Goal: Navigation & Orientation: Find specific page/section

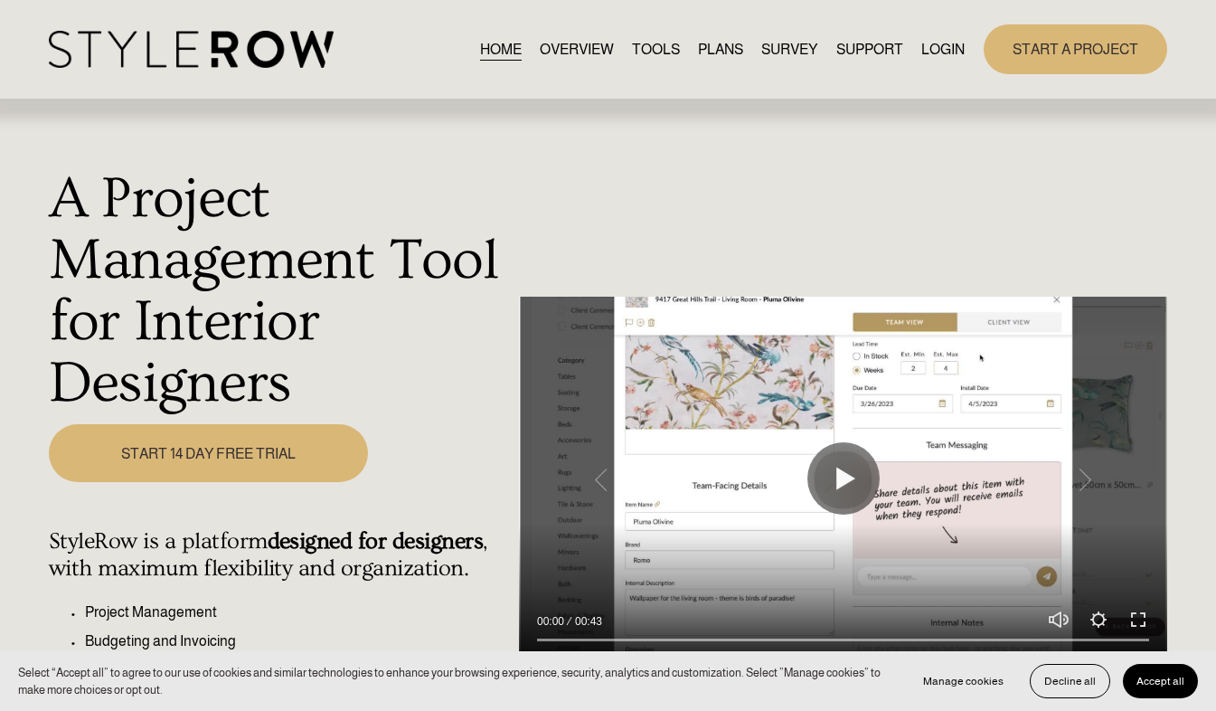
click at [928, 52] on link "LOGIN" at bounding box center [942, 49] width 43 height 24
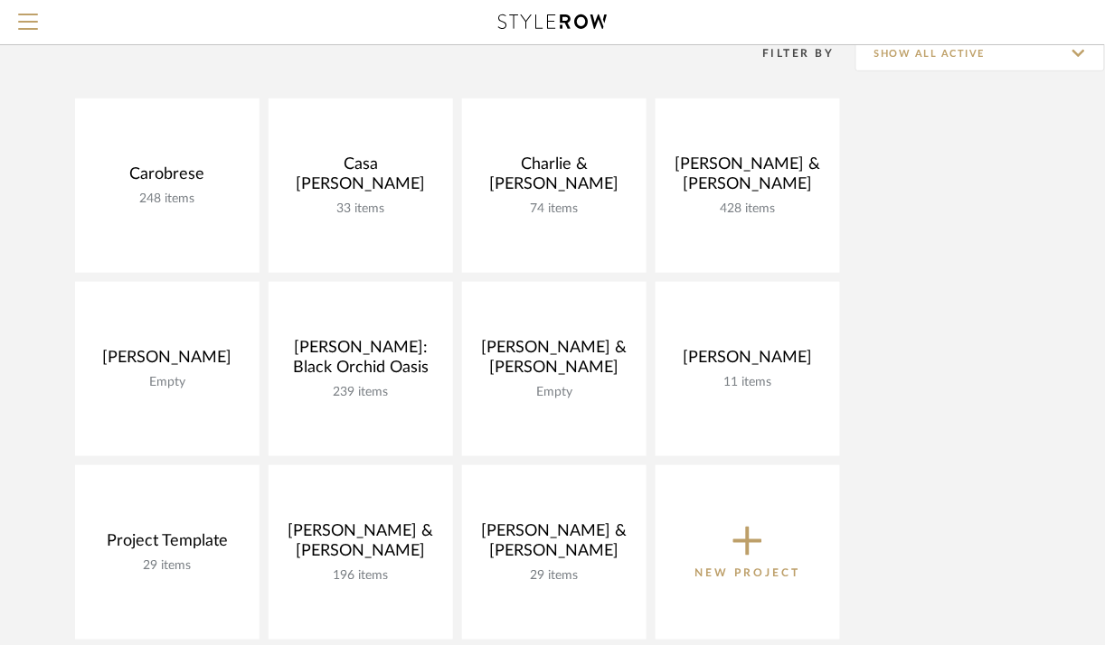
scroll to position [162, 0]
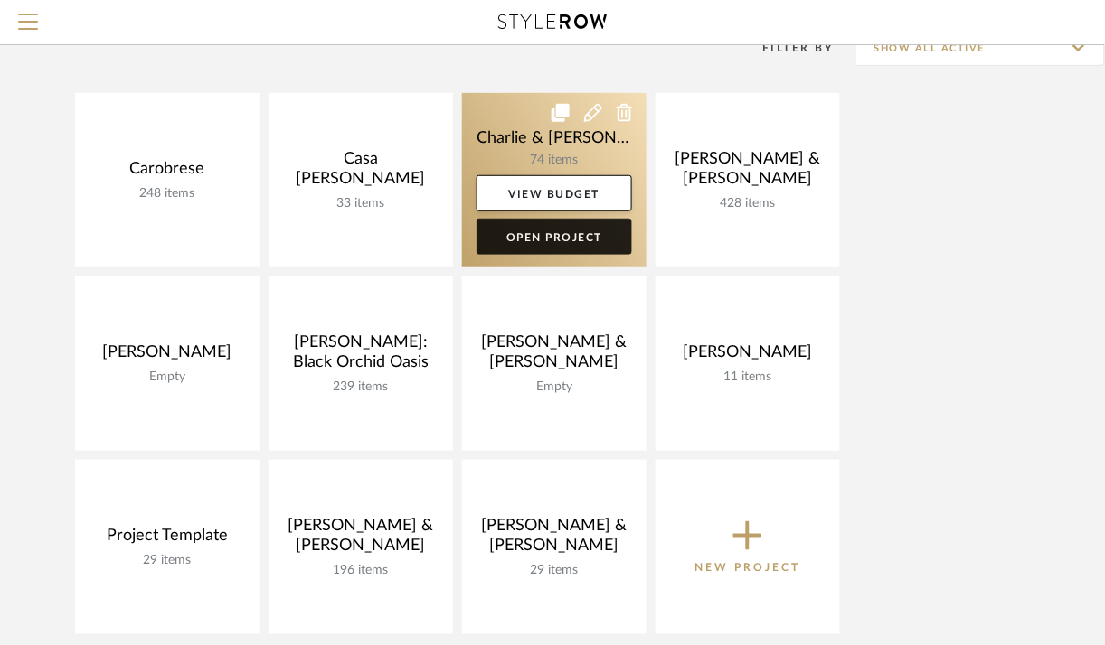
click at [586, 253] on link "Open Project" at bounding box center [553, 237] width 155 height 36
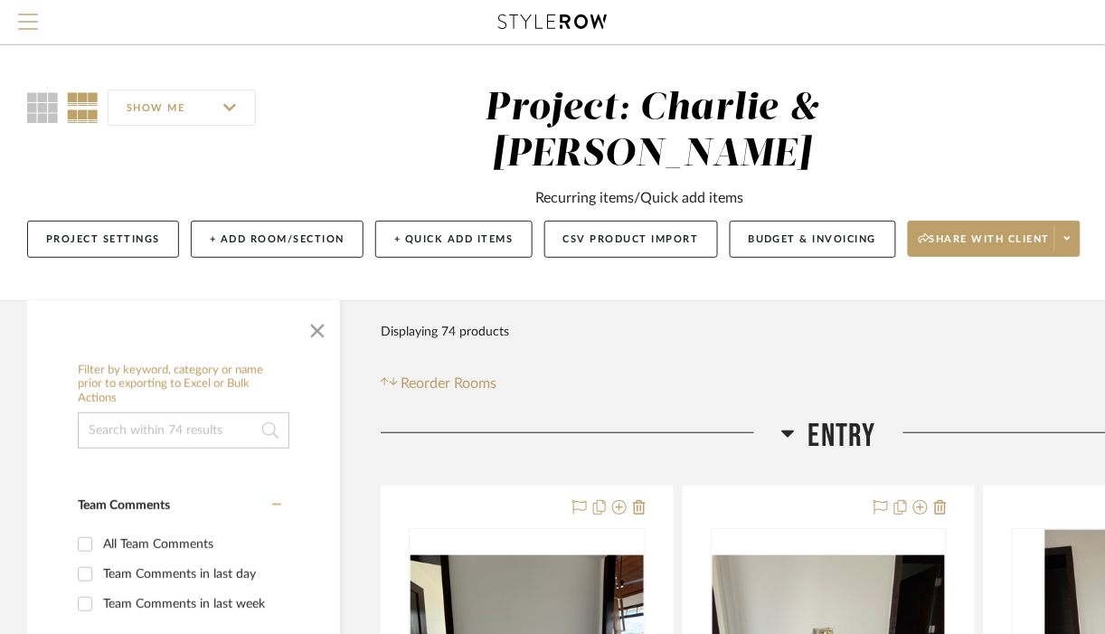
click at [36, 26] on span "Menu" at bounding box center [28, 27] width 20 height 27
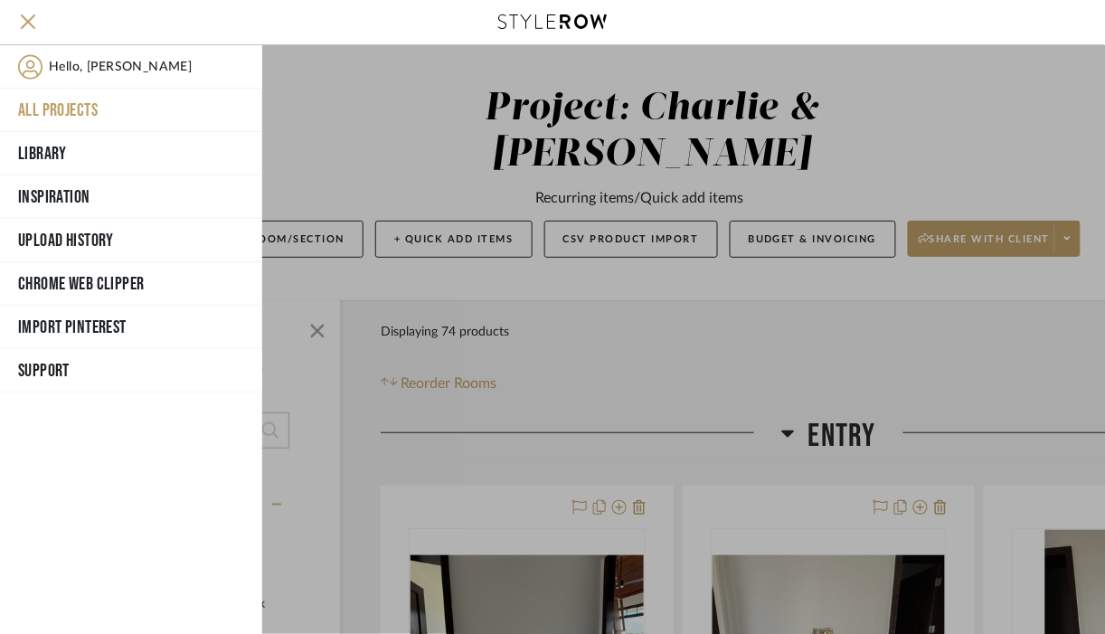
click at [71, 110] on button "All Projects" at bounding box center [131, 110] width 262 height 43
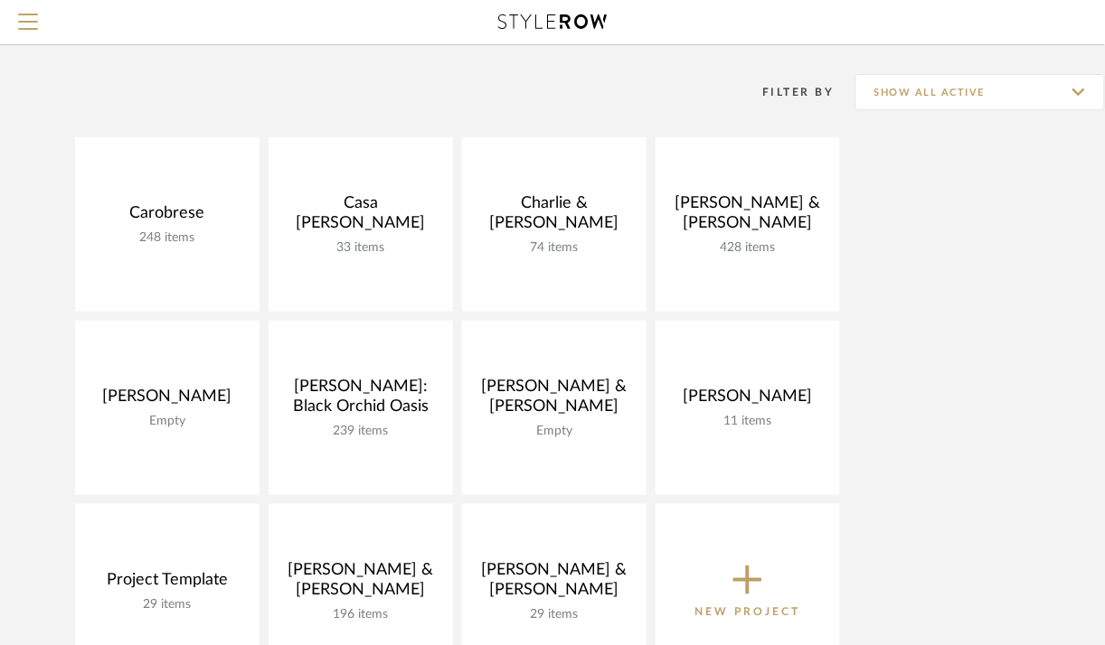
scroll to position [140, 0]
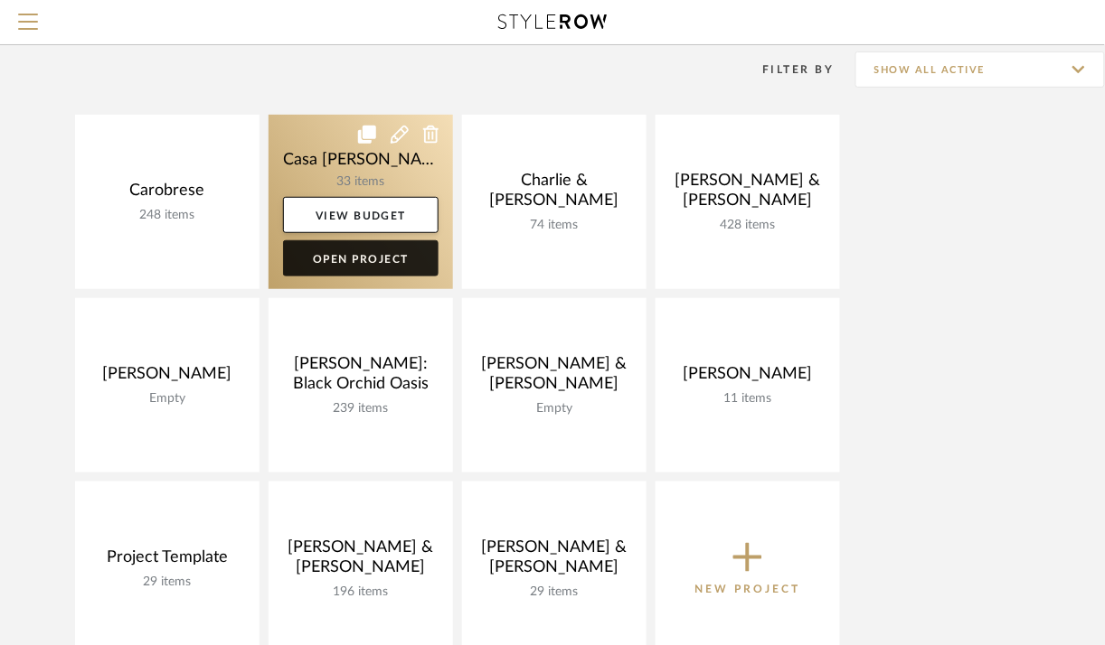
click at [305, 268] on link "Open Project" at bounding box center [360, 258] width 155 height 36
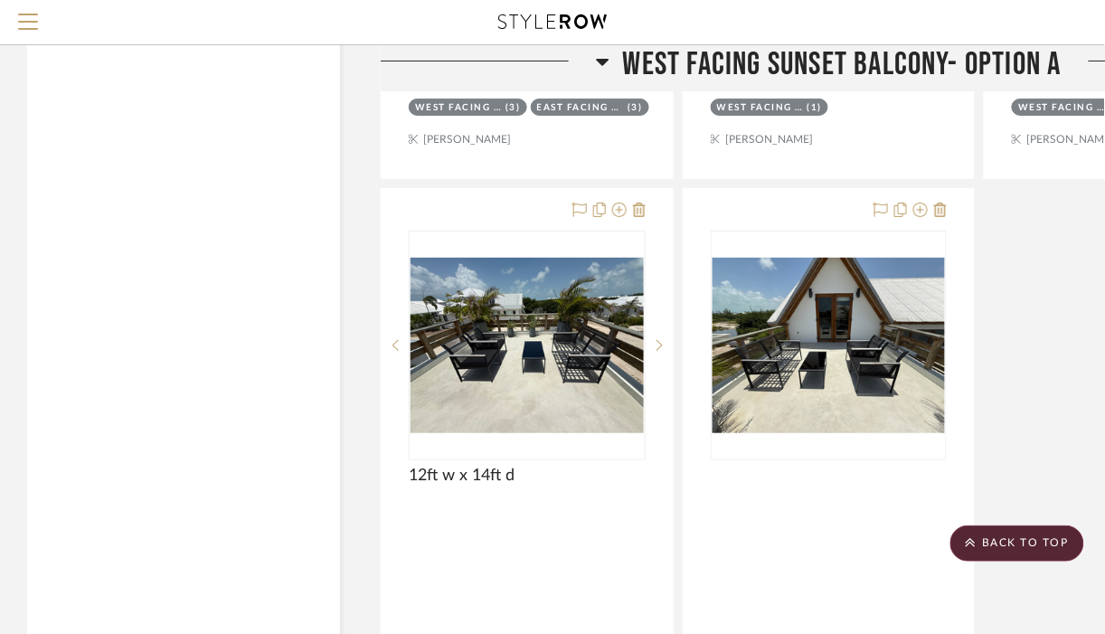
scroll to position [6149, 0]
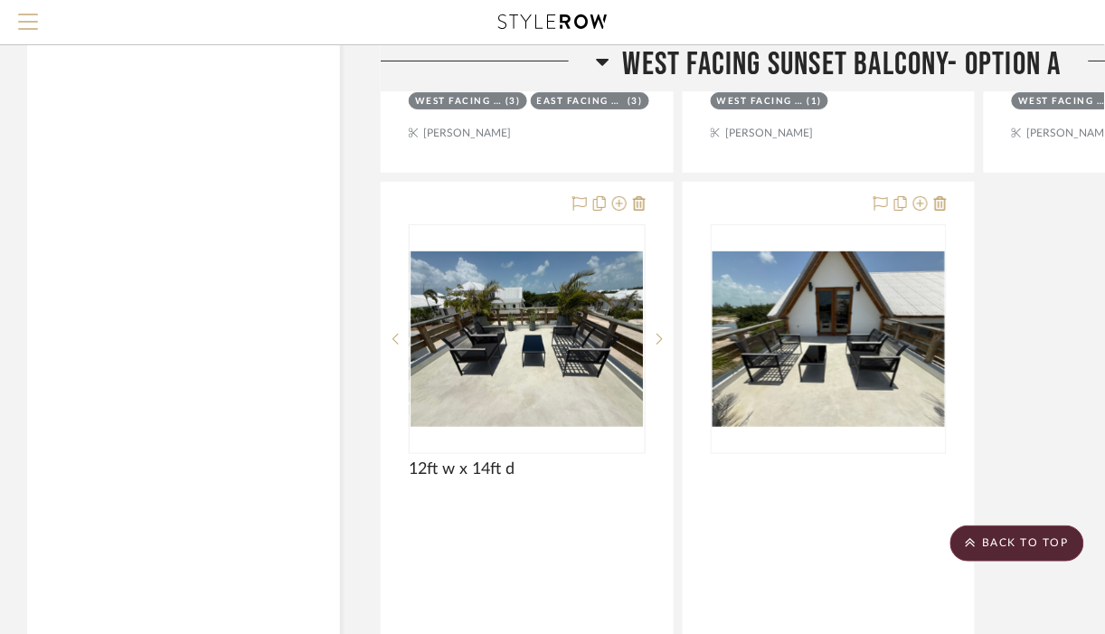
click at [30, 26] on span "Menu" at bounding box center [28, 27] width 20 height 27
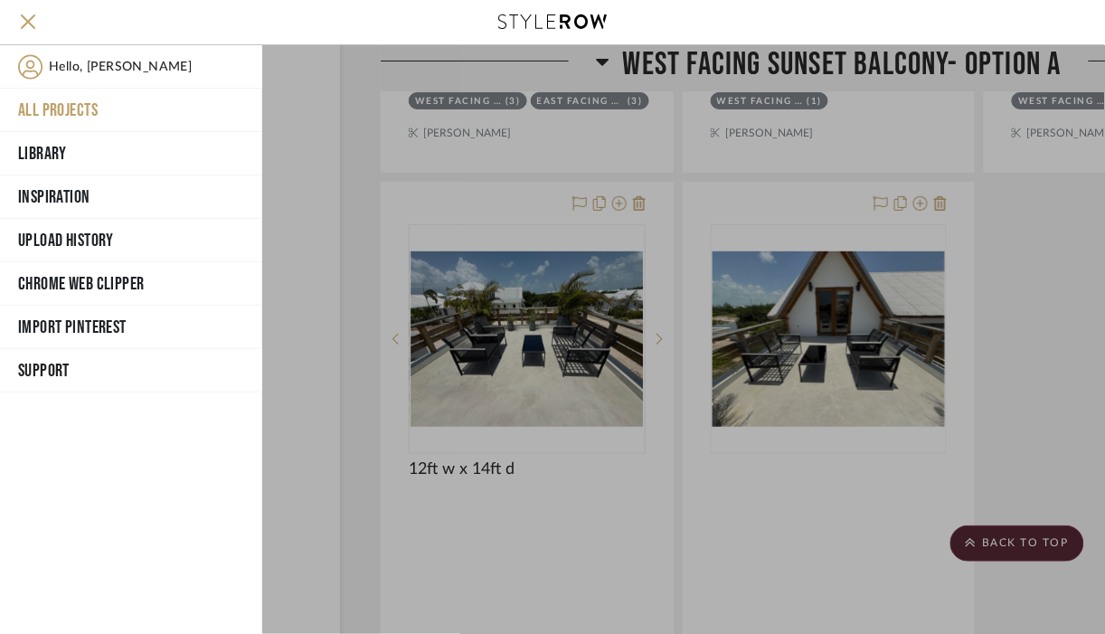
click at [97, 112] on button "All Projects" at bounding box center [131, 110] width 262 height 43
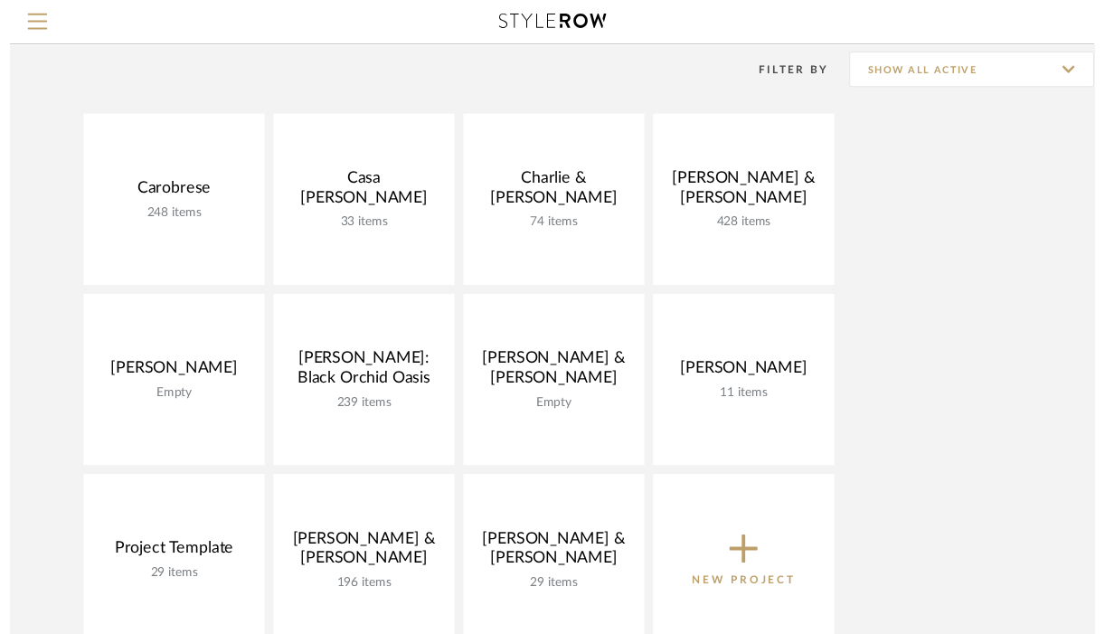
scroll to position [141, 0]
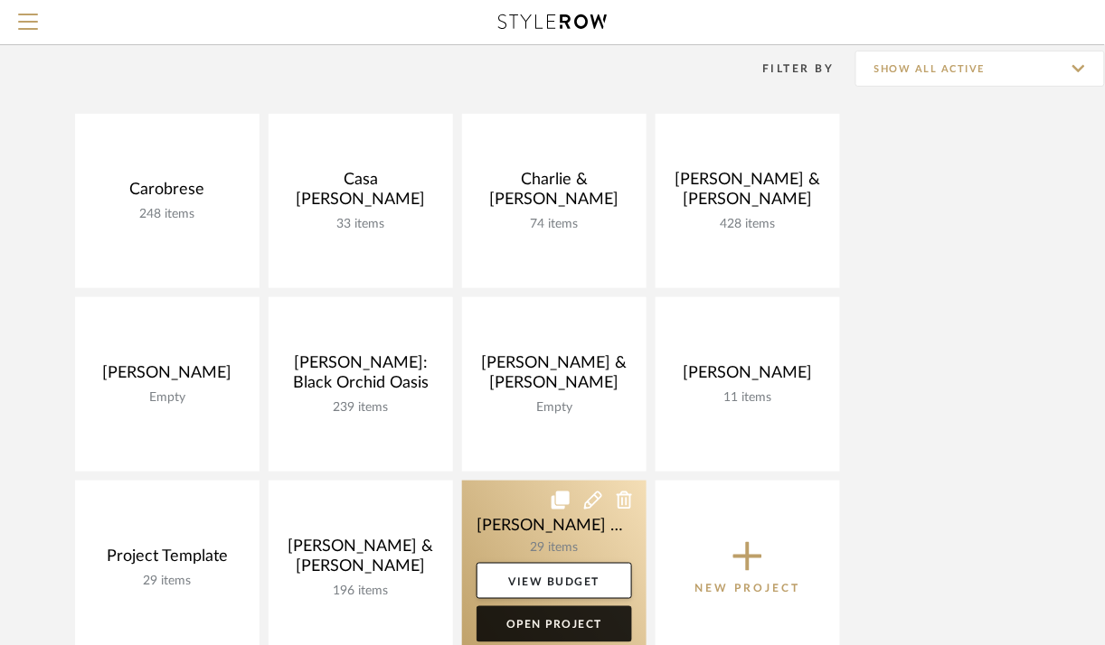
click at [527, 616] on link "Open Project" at bounding box center [553, 625] width 155 height 36
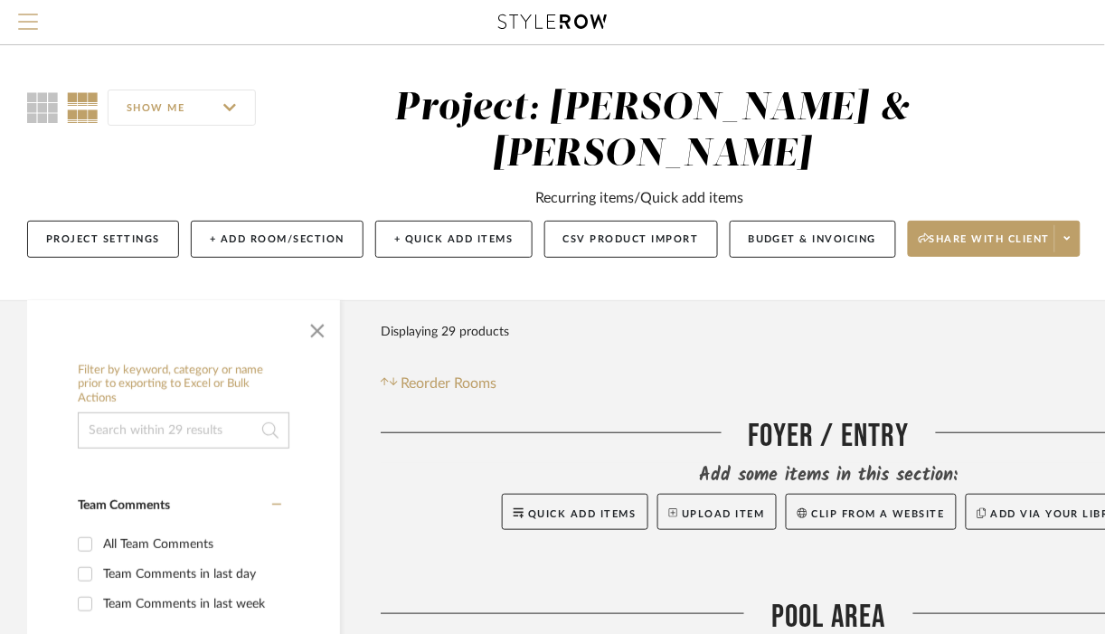
click at [34, 17] on span "Menu" at bounding box center [28, 27] width 20 height 27
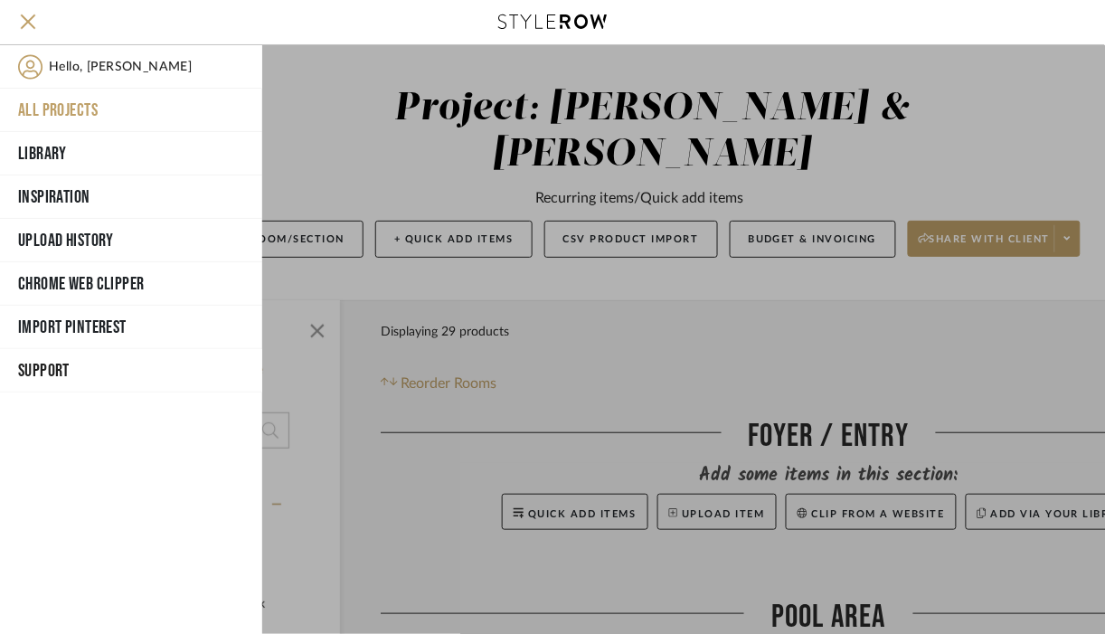
click at [72, 105] on button "All Projects" at bounding box center [131, 110] width 262 height 43
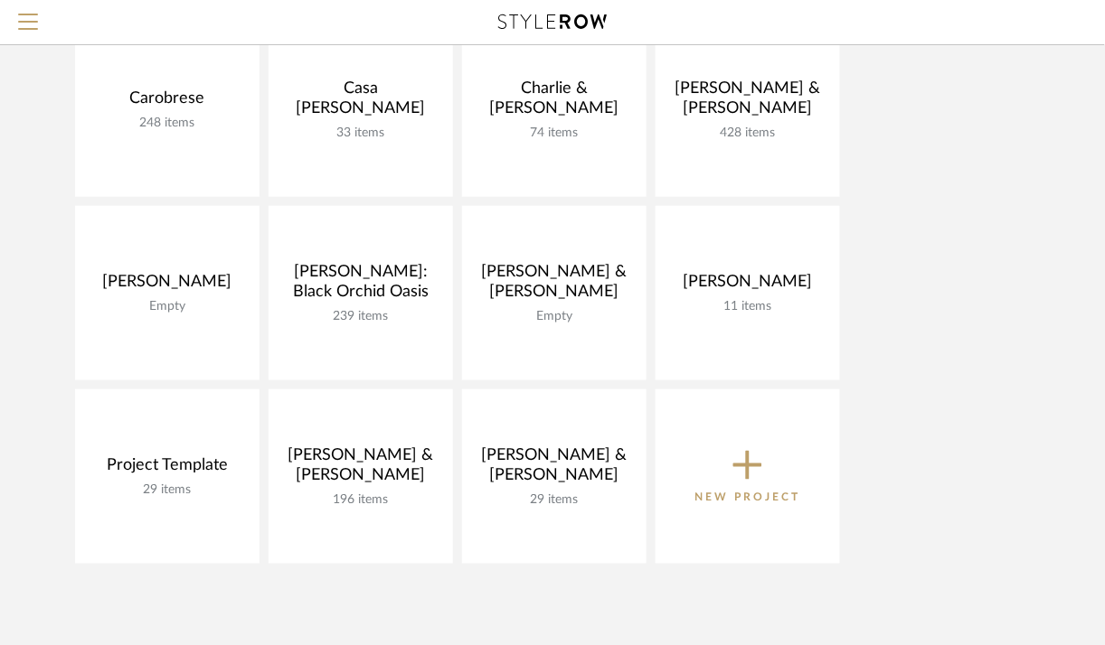
scroll to position [227, 0]
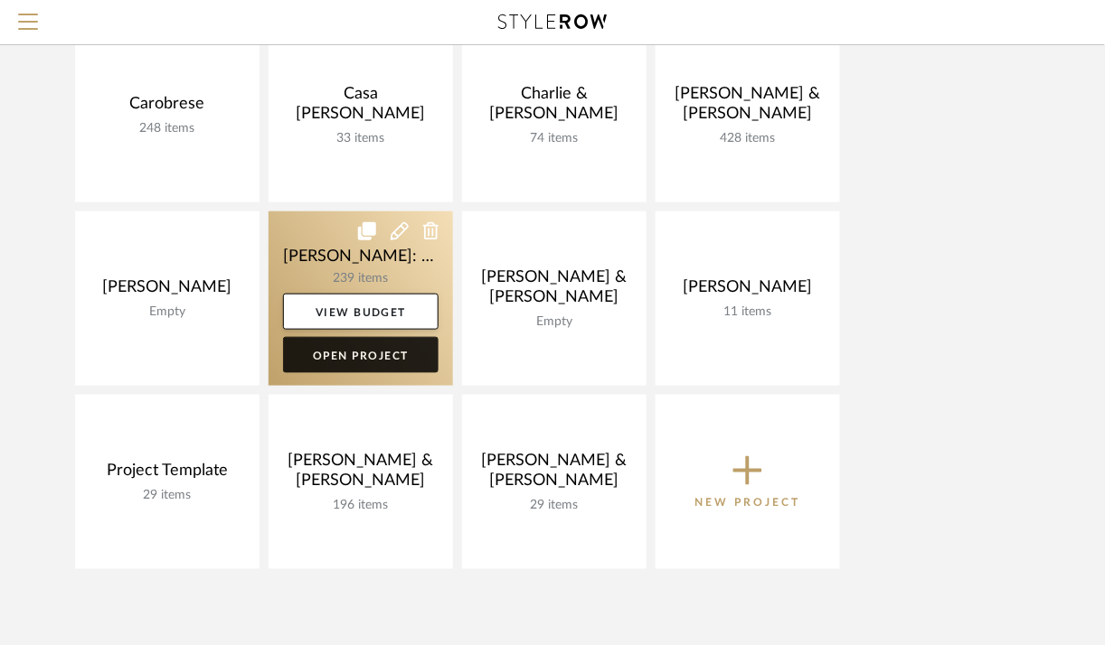
click at [392, 350] on link "Open Project" at bounding box center [360, 355] width 155 height 36
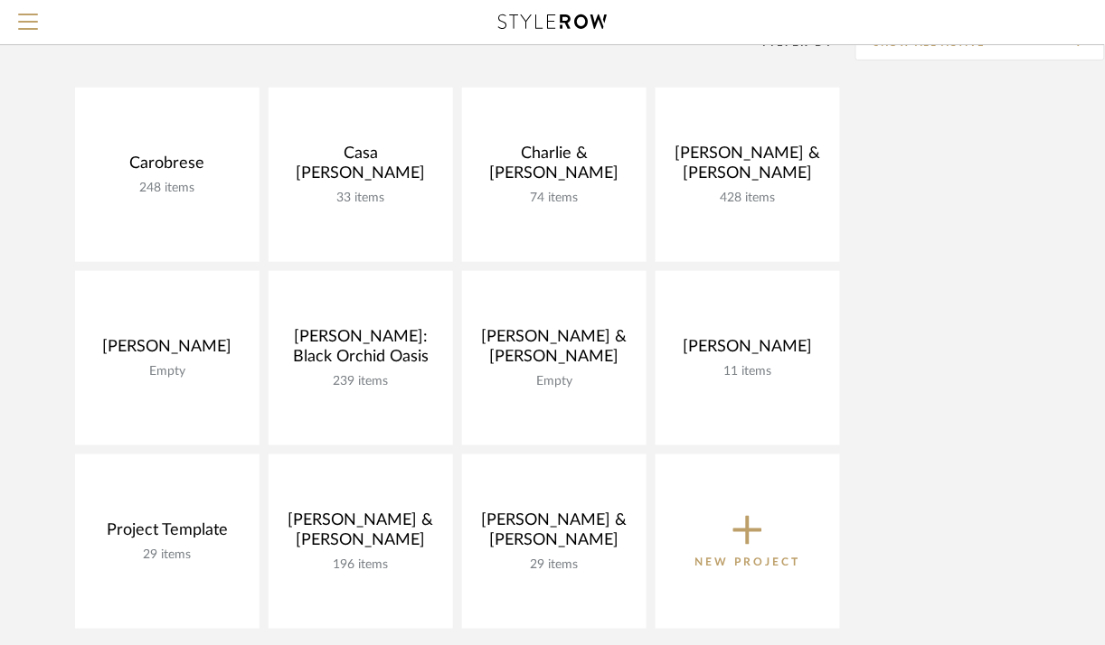
scroll to position [176, 0]
